Goal: Information Seeking & Learning: Learn about a topic

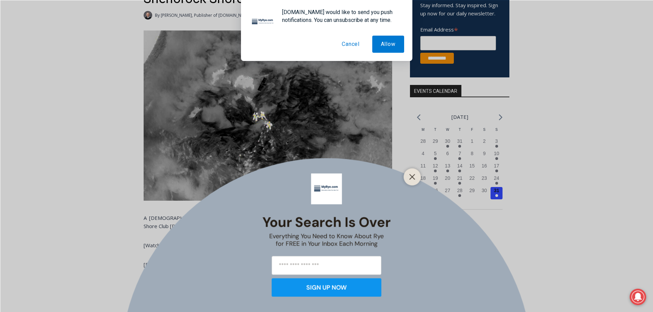
click at [353, 46] on button "Cancel" at bounding box center [350, 44] width 35 height 17
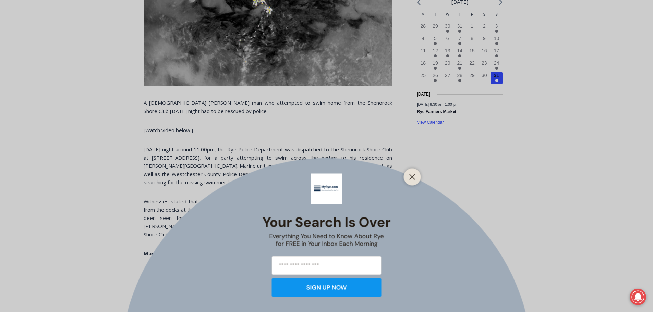
scroll to position [308, 0]
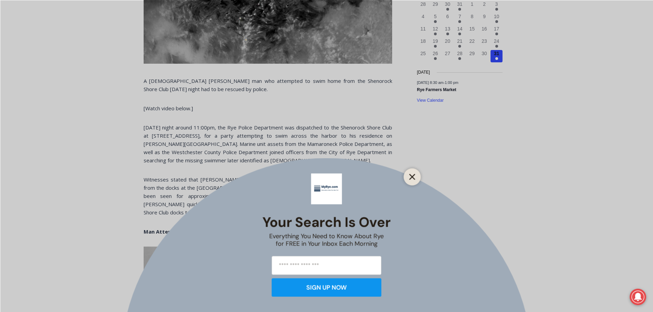
click at [411, 174] on icon "Close" at bounding box center [412, 177] width 6 height 6
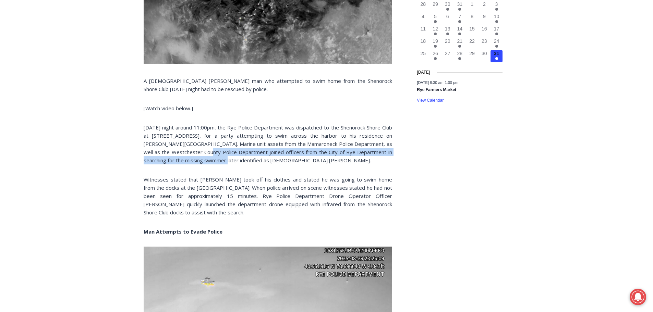
drag, startPoint x: 181, startPoint y: 149, endPoint x: 196, endPoint y: 160, distance: 18.7
click at [196, 160] on p "[DATE] night around 11:00pm, the Rye Police Department was dispatched to the Sh…" at bounding box center [268, 143] width 248 height 41
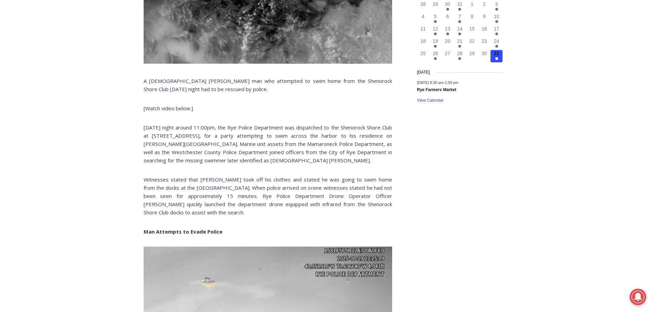
click at [233, 189] on p "Witnesses stated that [PERSON_NAME] took off his clothes and stated he was goin…" at bounding box center [268, 195] width 248 height 41
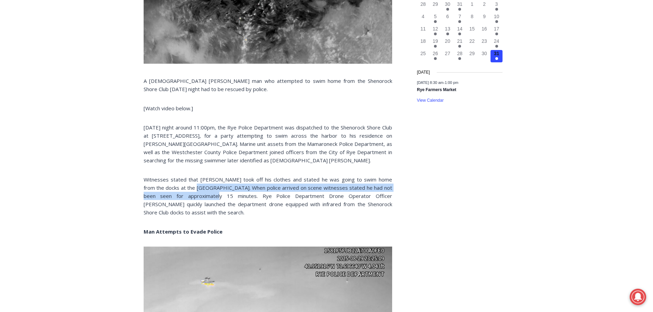
drag, startPoint x: 187, startPoint y: 185, endPoint x: 202, endPoint y: 196, distance: 18.4
click at [201, 196] on p "Witnesses stated that [PERSON_NAME] took off his clothes and stated he was goin…" at bounding box center [268, 195] width 248 height 41
click at [202, 196] on p "Witnesses stated that [PERSON_NAME] took off his clothes and stated he was goin…" at bounding box center [268, 195] width 248 height 41
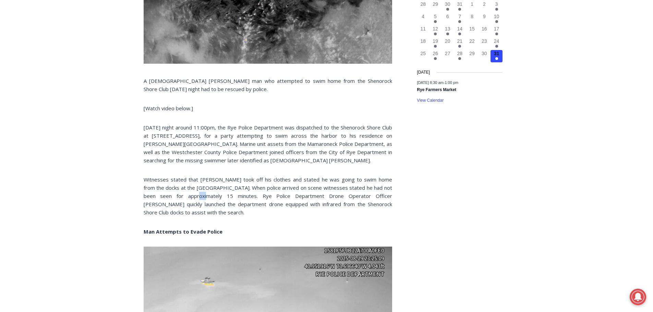
drag, startPoint x: 178, startPoint y: 194, endPoint x: 192, endPoint y: 199, distance: 15.3
click at [192, 199] on p "Witnesses stated that [PERSON_NAME] took off his clothes and stated he was goin…" at bounding box center [268, 195] width 248 height 41
click at [211, 199] on p "Witnesses stated that [PERSON_NAME] took off his clothes and stated he was goin…" at bounding box center [268, 195] width 248 height 41
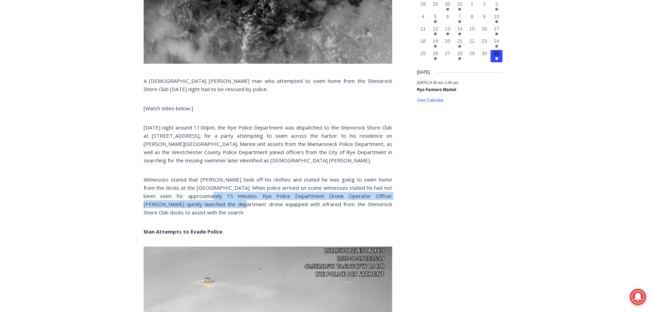
drag, startPoint x: 190, startPoint y: 193, endPoint x: 207, endPoint y: 204, distance: 20.5
click at [206, 204] on p "Witnesses stated that [PERSON_NAME] took off his clothes and stated he was goin…" at bounding box center [268, 195] width 248 height 41
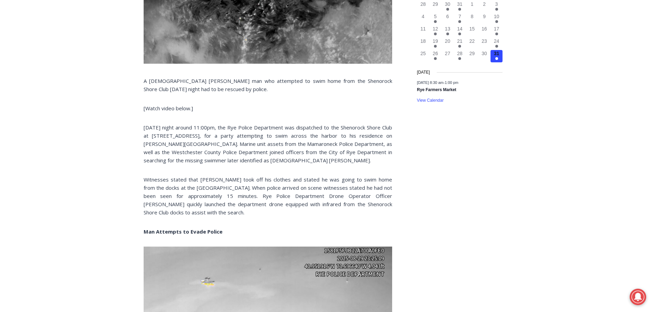
click at [207, 204] on p "Witnesses stated that [PERSON_NAME] took off his clothes and stated he was goin…" at bounding box center [268, 195] width 248 height 41
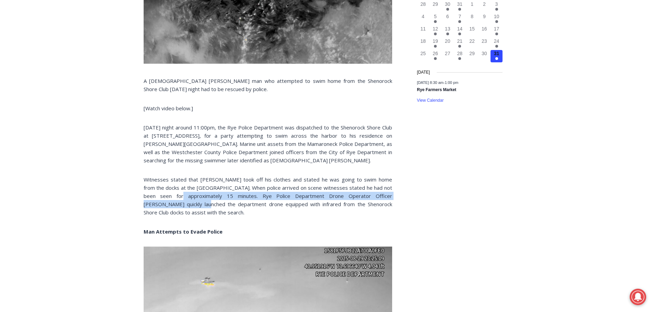
drag, startPoint x: 163, startPoint y: 192, endPoint x: 180, endPoint y: 204, distance: 19.9
click at [177, 203] on p "Witnesses stated that [PERSON_NAME] took off his clothes and stated he was goin…" at bounding box center [268, 195] width 248 height 41
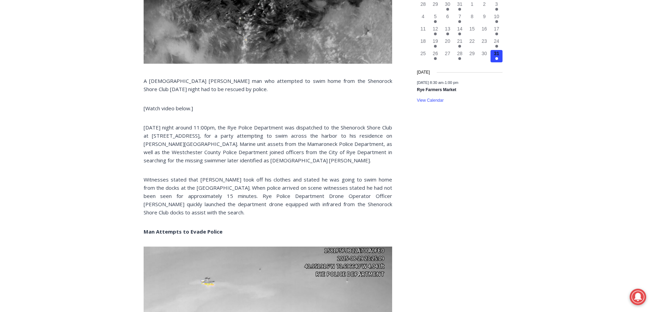
click at [180, 204] on p "Witnesses stated that [PERSON_NAME] took off his clothes and stated he was goin…" at bounding box center [268, 195] width 248 height 41
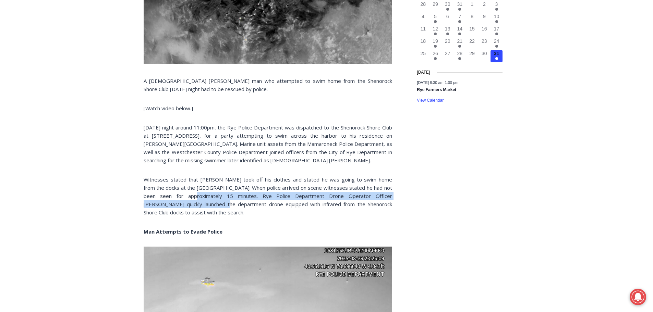
drag, startPoint x: 173, startPoint y: 193, endPoint x: 191, endPoint y: 206, distance: 22.2
click at [190, 206] on p "Witnesses stated that [PERSON_NAME] took off his clothes and stated he was goin…" at bounding box center [268, 195] width 248 height 41
click at [191, 206] on p "Witnesses stated that [PERSON_NAME] took off his clothes and stated he was goin…" at bounding box center [268, 195] width 248 height 41
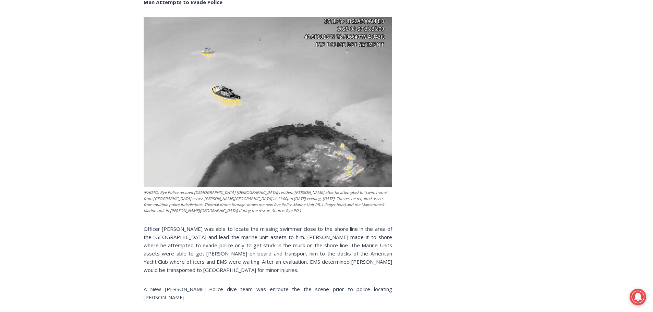
scroll to position [548, 0]
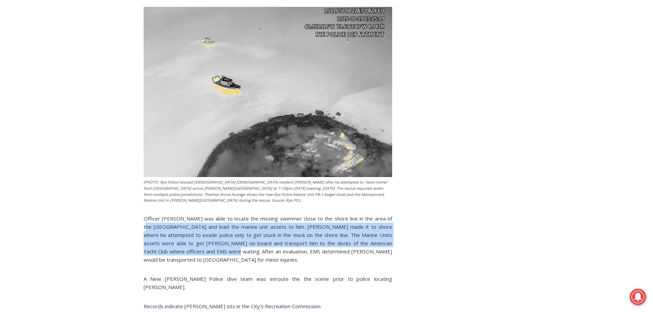
drag, startPoint x: 149, startPoint y: 228, endPoint x: 198, endPoint y: 250, distance: 54.1
click at [198, 250] on p "Officer [PERSON_NAME] was able to locate the missing swimmer close to the shore…" at bounding box center [268, 239] width 248 height 49
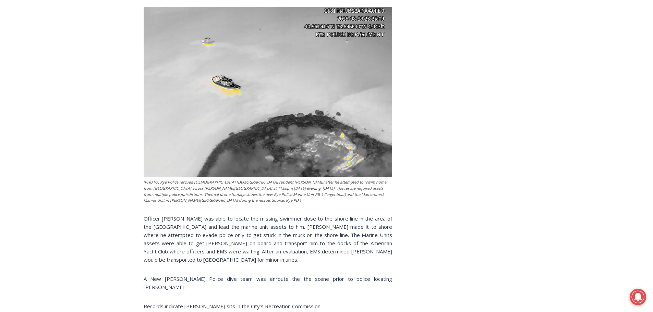
click at [200, 250] on p "Officer [PERSON_NAME] was able to locate the missing swimmer close to the shore…" at bounding box center [268, 239] width 248 height 49
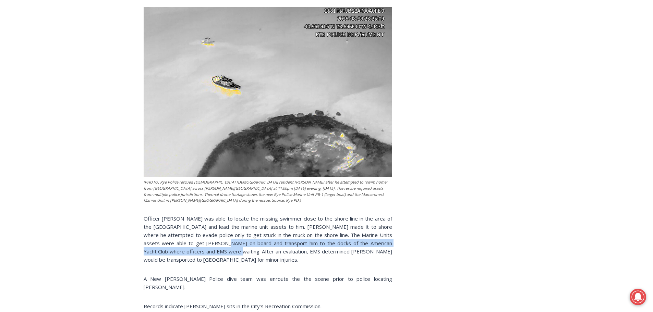
drag, startPoint x: 193, startPoint y: 242, endPoint x: 199, endPoint y: 250, distance: 10.3
click at [199, 250] on p "Officer [PERSON_NAME] was able to locate the missing swimmer close to the shore…" at bounding box center [268, 239] width 248 height 49
drag, startPoint x: 176, startPoint y: 240, endPoint x: 193, endPoint y: 252, distance: 20.0
click at [193, 252] on p "Officer [PERSON_NAME] was able to locate the missing swimmer close to the shore…" at bounding box center [268, 239] width 248 height 49
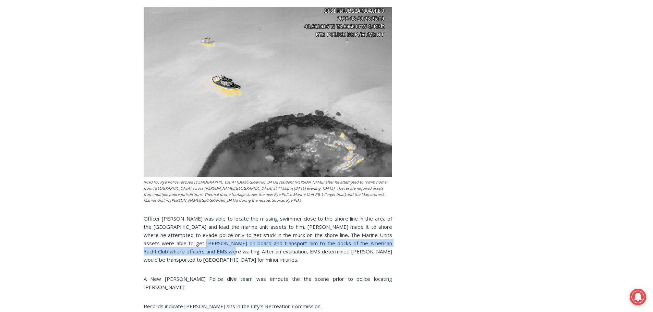
click at [193, 252] on p "Officer [PERSON_NAME] was able to locate the missing swimmer close to the shore…" at bounding box center [268, 239] width 248 height 49
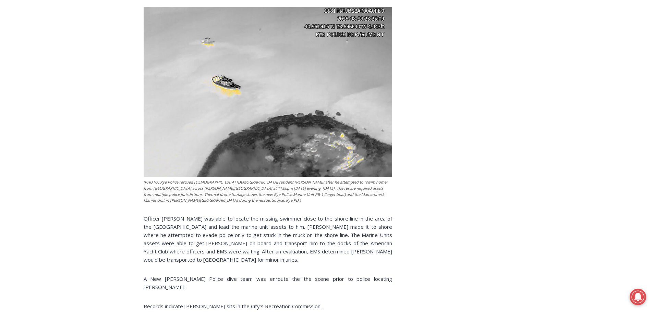
drag, startPoint x: 178, startPoint y: 244, endPoint x: 185, endPoint y: 249, distance: 8.8
click at [185, 249] on p "Officer [PERSON_NAME] was able to locate the missing swimmer close to the shore…" at bounding box center [268, 239] width 248 height 49
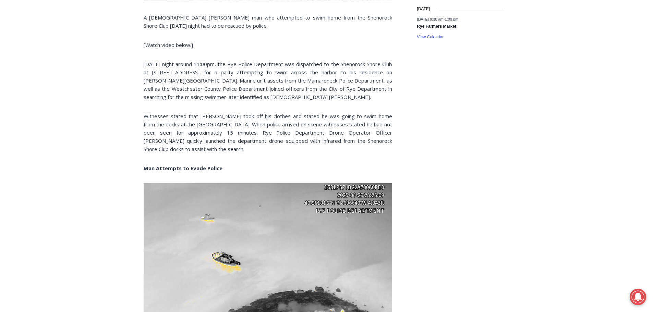
scroll to position [343, 0]
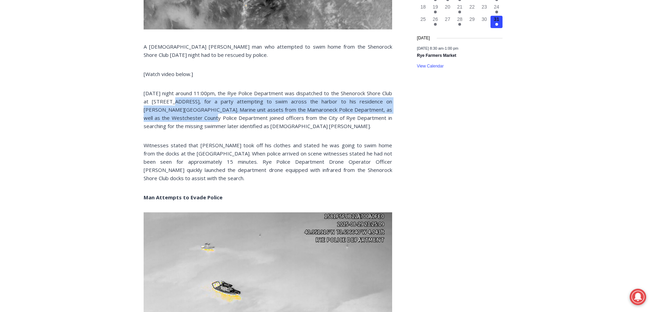
drag, startPoint x: 176, startPoint y: 105, endPoint x: 187, endPoint y: 120, distance: 18.2
click at [187, 120] on p "[DATE] night around 11:00pm, the Rye Police Department was dispatched to the Sh…" at bounding box center [268, 109] width 248 height 41
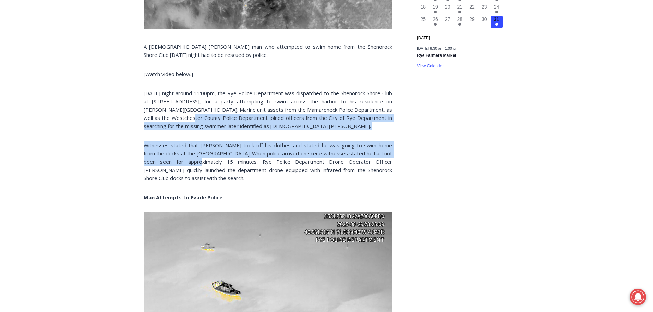
drag, startPoint x: 167, startPoint y: 117, endPoint x: 179, endPoint y: 164, distance: 49.6
click at [179, 164] on div "A [DEMOGRAPHIC_DATA] [PERSON_NAME] man who attempted to swim home from the Shen…" at bounding box center [268, 289] width 248 height 861
click at [180, 165] on p "Witnesses stated that [PERSON_NAME] took off his clothes and stated he was goin…" at bounding box center [268, 161] width 248 height 41
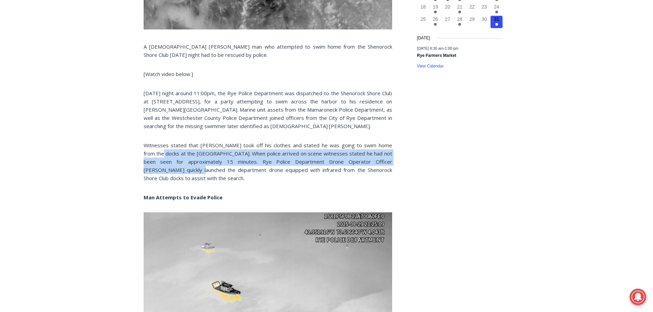
drag, startPoint x: 151, startPoint y: 151, endPoint x: 169, endPoint y: 170, distance: 26.2
click at [169, 170] on p "Witnesses stated that [PERSON_NAME] took off his clothes and stated he was goin…" at bounding box center [268, 161] width 248 height 41
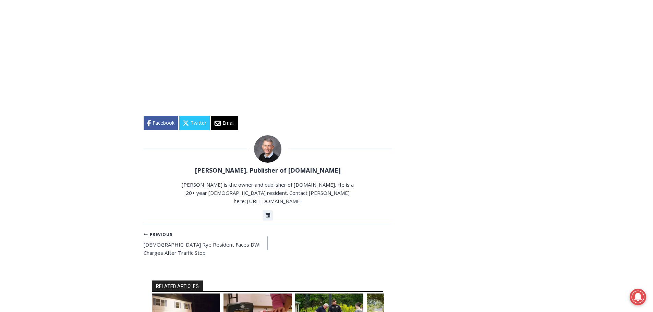
scroll to position [960, 0]
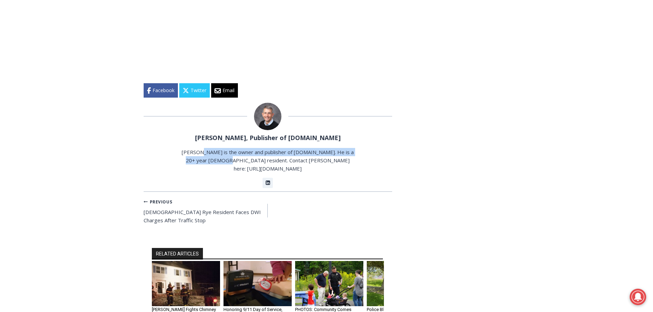
drag, startPoint x: 227, startPoint y: 147, endPoint x: 234, endPoint y: 149, distance: 7.5
click at [234, 149] on p "[PERSON_NAME] is the owner and publisher of [DOMAIN_NAME]. He is a 20+ year [DE…" at bounding box center [268, 160] width 174 height 25
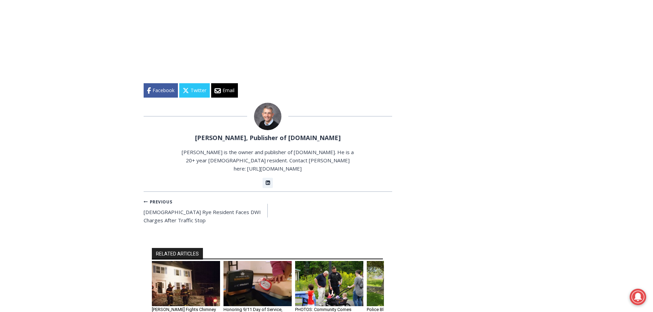
click at [237, 149] on p "[PERSON_NAME] is the owner and publisher of [DOMAIN_NAME]. He is a 20+ year [DE…" at bounding box center [268, 160] width 174 height 25
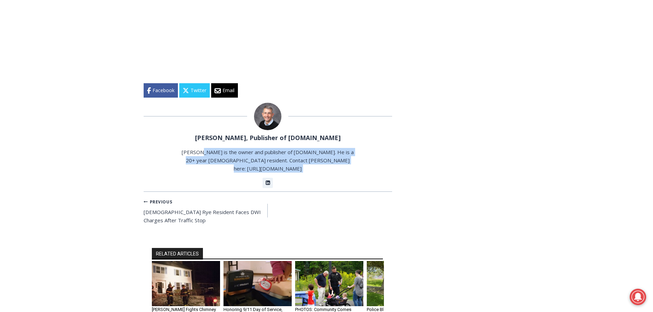
drag, startPoint x: 221, startPoint y: 152, endPoint x: 236, endPoint y: 156, distance: 15.3
click at [235, 156] on div "[PERSON_NAME], Publisher of [DOMAIN_NAME] [PERSON_NAME] is the owner and publis…" at bounding box center [268, 145] width 248 height 85
click at [236, 157] on div "[PERSON_NAME], Publisher of [DOMAIN_NAME] [PERSON_NAME] is the owner and publis…" at bounding box center [268, 145] width 248 height 85
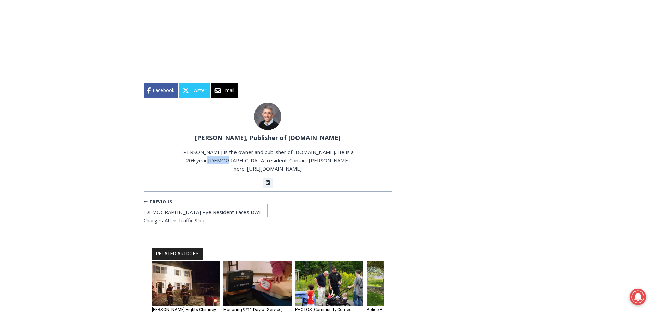
drag, startPoint x: 216, startPoint y: 152, endPoint x: 236, endPoint y: 155, distance: 20.4
click at [234, 155] on p "[PERSON_NAME] is the owner and publisher of [DOMAIN_NAME]. He is a 20+ year [DE…" at bounding box center [268, 160] width 174 height 25
click at [236, 156] on p "[PERSON_NAME] is the owner and publisher of [DOMAIN_NAME]. He is a 20+ year [DE…" at bounding box center [268, 160] width 174 height 25
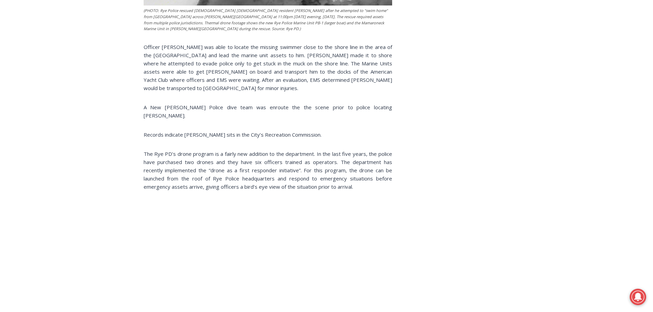
scroll to position [720, 0]
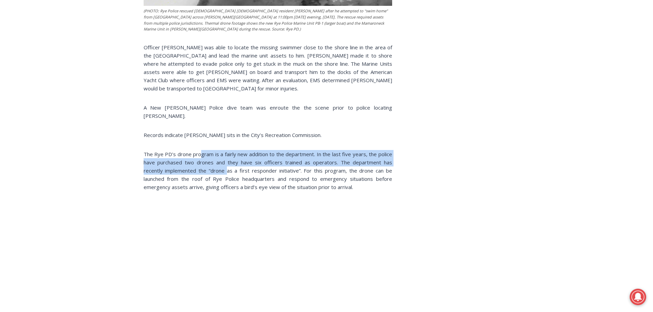
drag, startPoint x: 200, startPoint y: 150, endPoint x: 228, endPoint y: 165, distance: 32.2
click at [228, 165] on p "The Rye PD’s drone program is a fairly new addition to the department. In the l…" at bounding box center [268, 170] width 248 height 41
click at [228, 164] on p "The Rye PD’s drone program is a fairly new addition to the department. In the l…" at bounding box center [268, 170] width 248 height 41
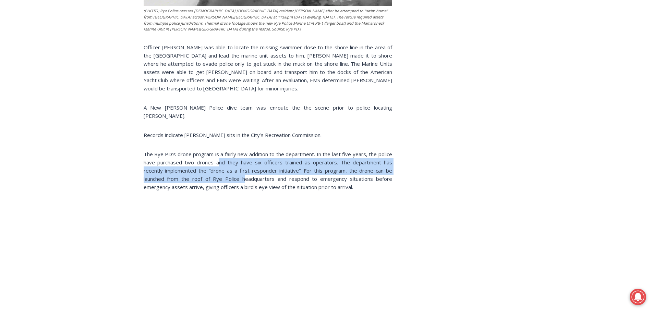
click at [252, 172] on p "The Rye PD’s drone program is a fairly new addition to the department. In the l…" at bounding box center [268, 170] width 248 height 41
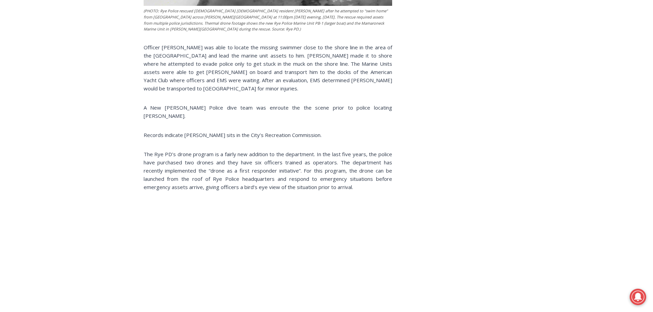
click at [253, 172] on p "The Rye PD’s drone program is a fairly new addition to the department. In the l…" at bounding box center [268, 170] width 248 height 41
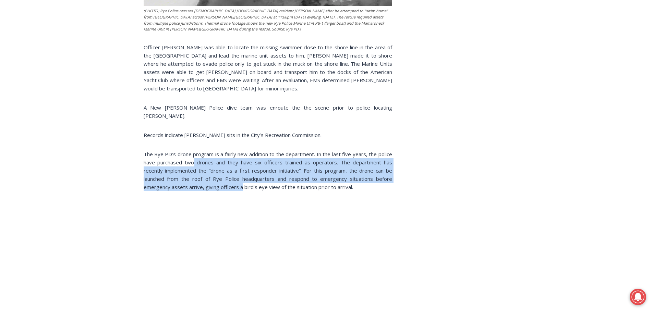
drag, startPoint x: 206, startPoint y: 163, endPoint x: 255, endPoint y: 183, distance: 53.2
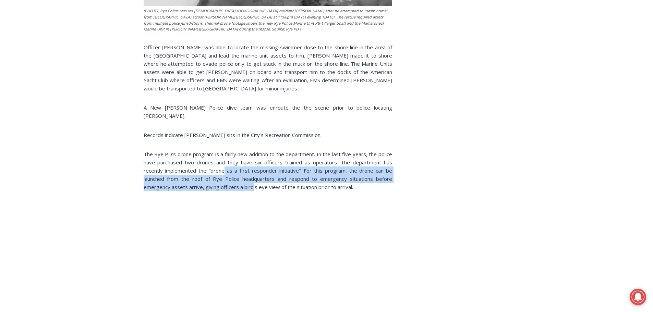
drag, startPoint x: 226, startPoint y: 162, endPoint x: 256, endPoint y: 179, distance: 34.2
click at [255, 179] on p "The Rye PD’s drone program is a fairly new addition to the department. In the l…" at bounding box center [268, 170] width 248 height 41
click at [256, 180] on p "The Rye PD’s drone program is a fairly new addition to the department. In the l…" at bounding box center [268, 170] width 248 height 41
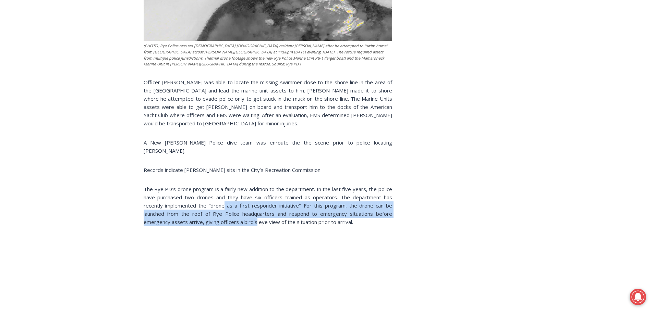
scroll to position [651, 0]
